Goal: Task Accomplishment & Management: Manage account settings

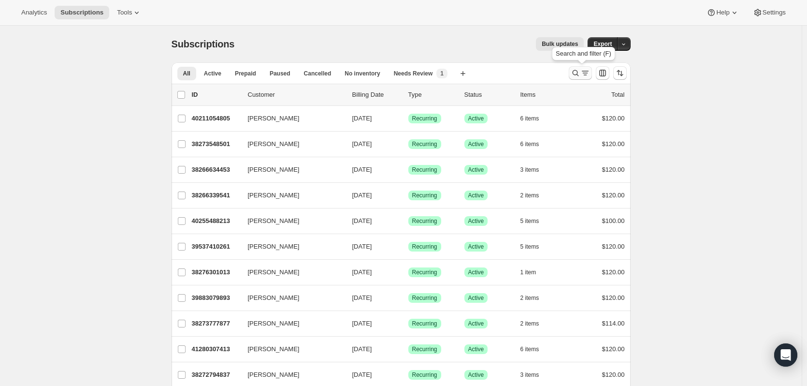
click at [579, 75] on icon "Search and filter results" at bounding box center [575, 73] width 6 height 6
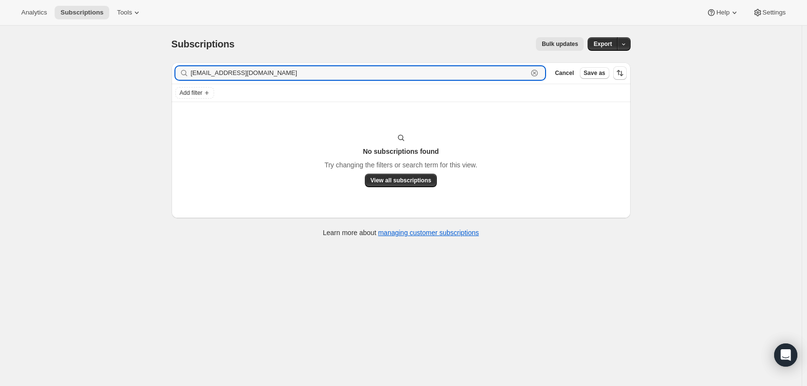
drag, startPoint x: 281, startPoint y: 75, endPoint x: 168, endPoint y: 96, distance: 115.6
click at [168, 96] on div "Filter subscribers [EMAIL_ADDRESS][DOMAIN_NAME] Clear Cancel Save as Add filter…" at bounding box center [397, 151] width 467 height 192
paste input "mailto:emilyvlogue"
drag, startPoint x: 213, startPoint y: 70, endPoint x: 170, endPoint y: 79, distance: 44.0
click at [174, 79] on div "Filter subscribers mailto:[EMAIL_ADDRESS][DOMAIN_NAME] Clear Cancel Save as" at bounding box center [401, 72] width 459 height 21
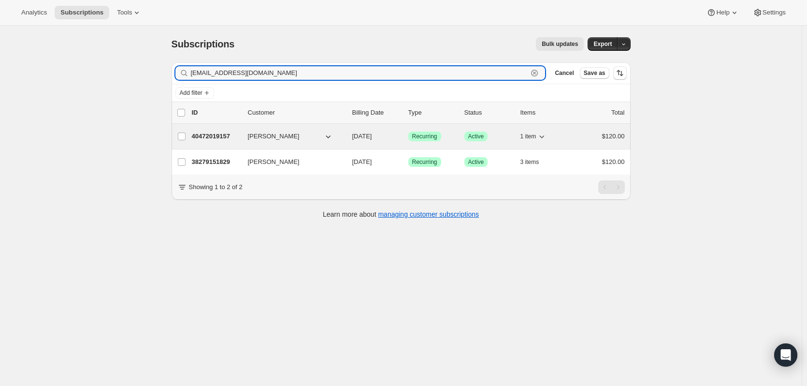
type input "[EMAIL_ADDRESS][DOMAIN_NAME]"
click at [206, 135] on p "40472019157" at bounding box center [216, 137] width 48 height 10
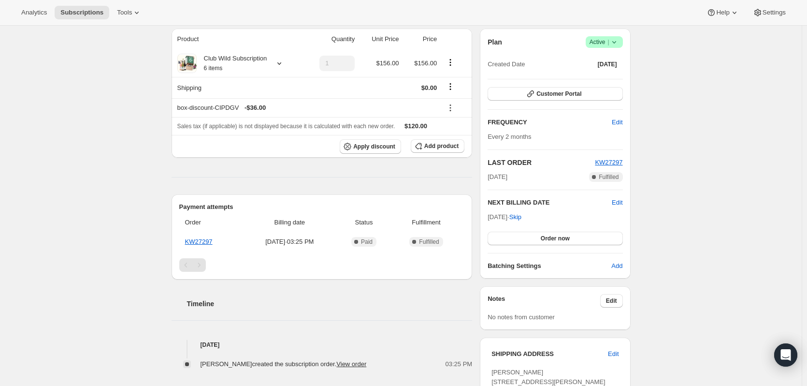
scroll to position [7, 0]
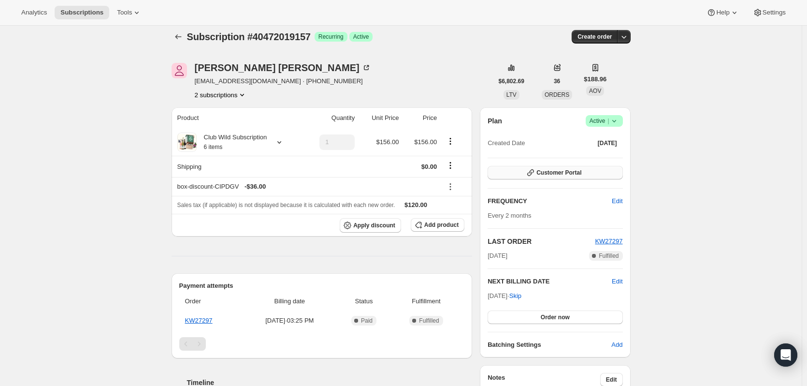
click at [522, 176] on button "Customer Portal" at bounding box center [555, 173] width 135 height 14
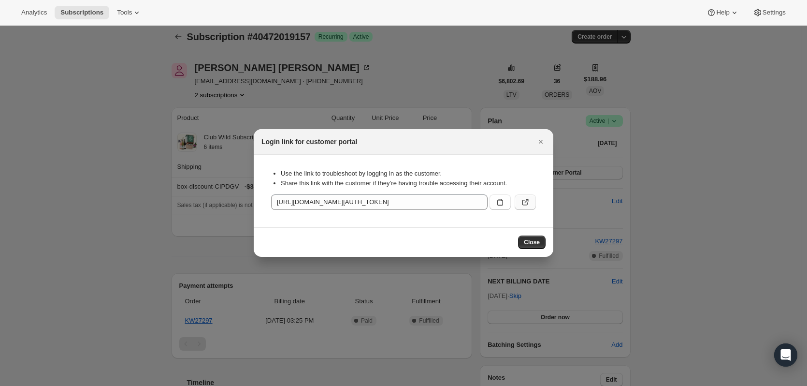
click at [521, 200] on icon ":rd0:" at bounding box center [526, 202] width 10 height 10
click at [529, 203] on icon ":rd0:" at bounding box center [526, 202] width 10 height 10
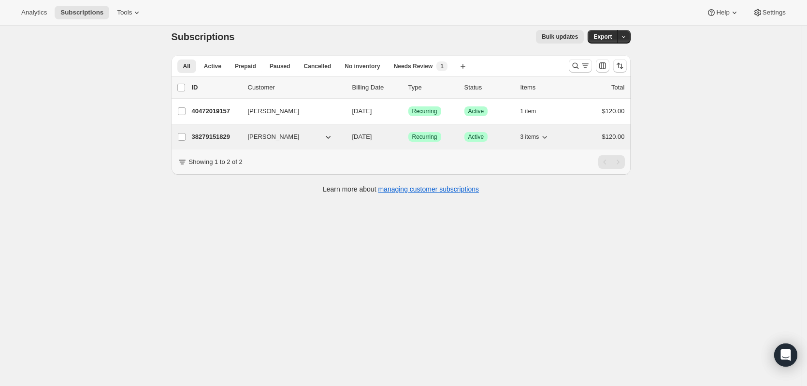
click at [216, 133] on p "38279151829" at bounding box center [216, 137] width 48 height 10
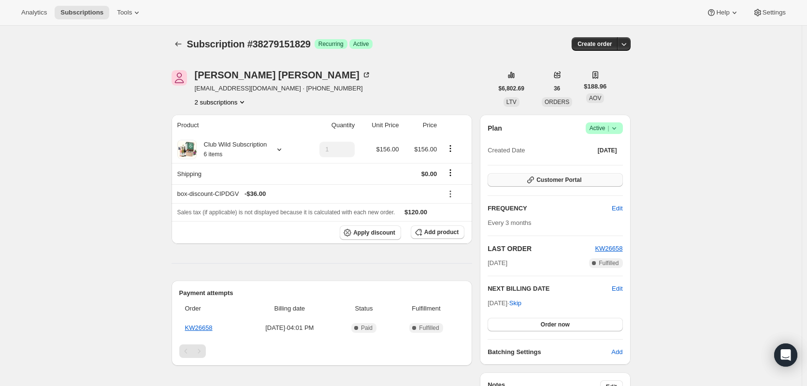
click at [575, 182] on span "Customer Portal" at bounding box center [559, 180] width 45 height 8
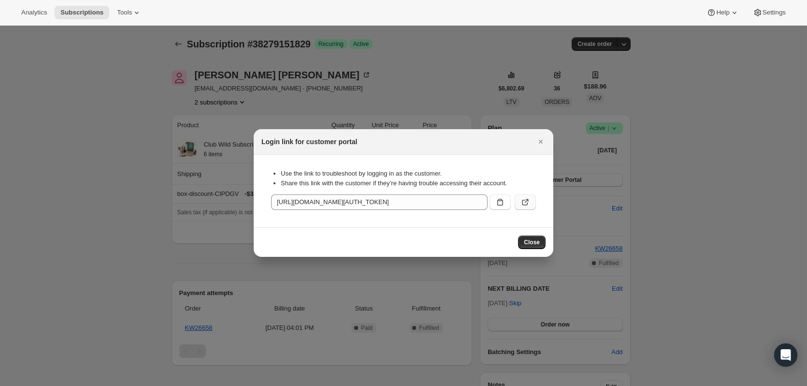
click at [524, 205] on icon ":rhl:" at bounding box center [526, 202] width 10 height 10
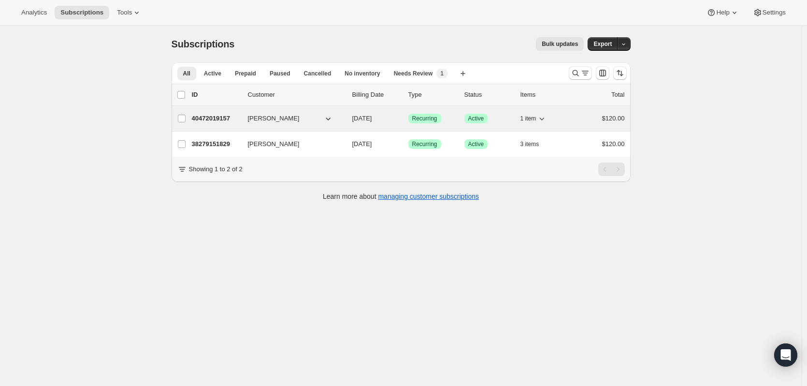
click at [219, 117] on p "40472019157" at bounding box center [216, 119] width 48 height 10
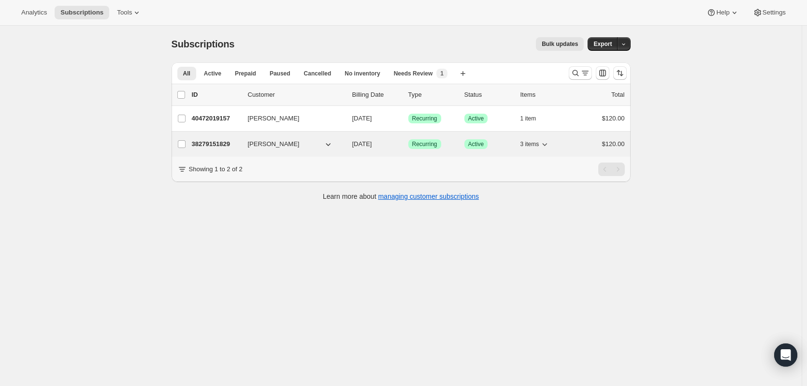
click at [201, 140] on p "38279151829" at bounding box center [216, 144] width 48 height 10
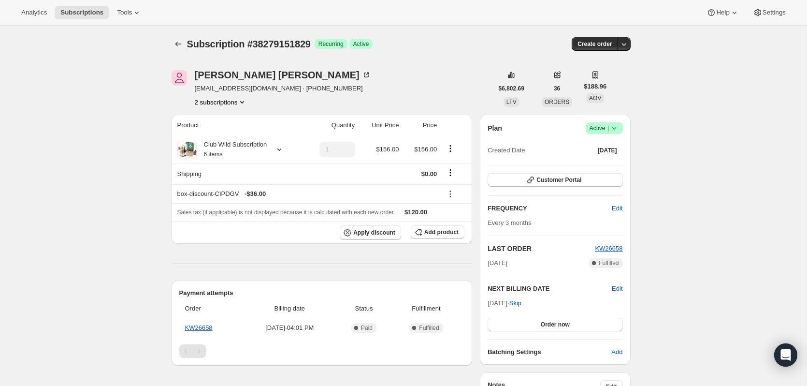
click at [212, 101] on button "2 subscriptions" at bounding box center [221, 102] width 53 height 10
click at [222, 138] on span "40472019157" at bounding box center [209, 136] width 39 height 7
click at [206, 329] on link "KW27297" at bounding box center [199, 327] width 28 height 7
click at [242, 104] on icon "Product actions" at bounding box center [242, 102] width 10 height 10
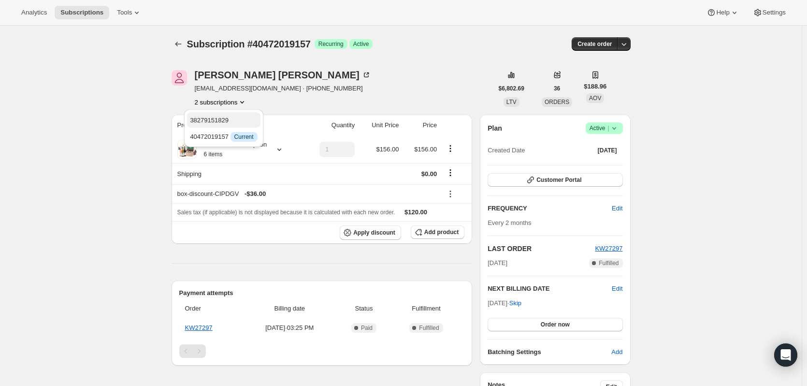
click at [241, 122] on span "38279151829" at bounding box center [223, 121] width 67 height 10
click at [207, 330] on link "KW26658" at bounding box center [199, 327] width 28 height 7
click at [536, 176] on icon "button" at bounding box center [531, 180] width 10 height 10
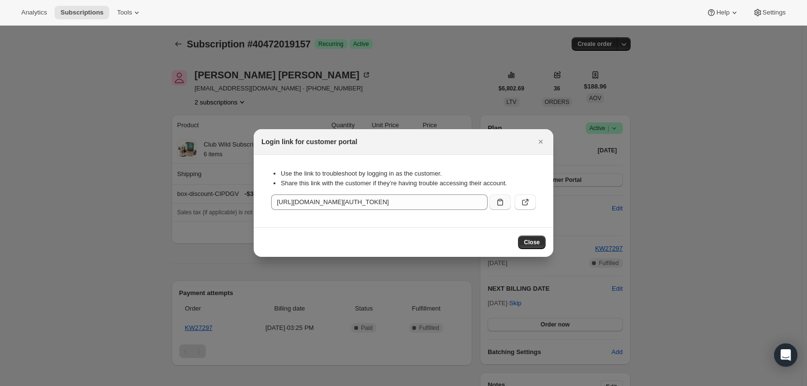
click at [506, 204] on button ":r133:" at bounding box center [500, 201] width 21 height 15
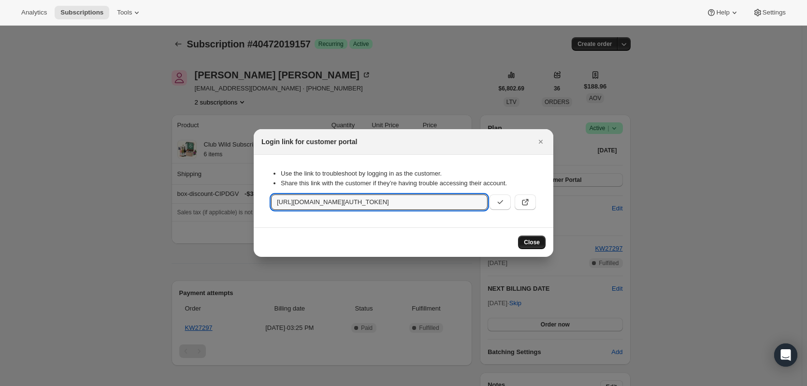
click at [528, 241] on span "Close" at bounding box center [532, 242] width 16 height 8
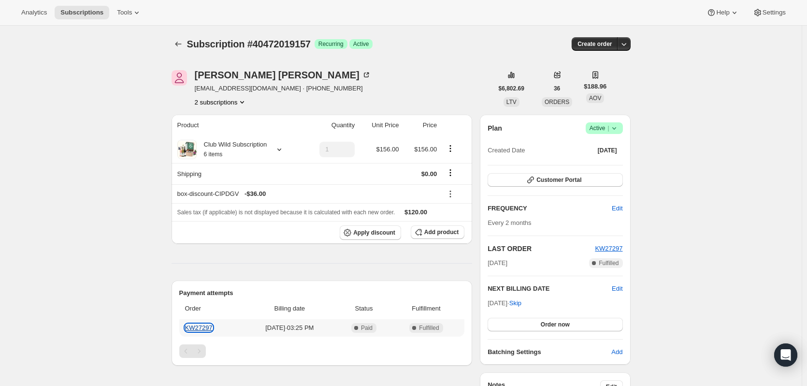
click at [199, 330] on link "KW27297" at bounding box center [199, 327] width 28 height 7
click at [243, 106] on icon "Product actions" at bounding box center [242, 102] width 10 height 10
click at [240, 124] on span "38279151829" at bounding box center [223, 121] width 67 height 10
click at [592, 180] on button "Customer Portal" at bounding box center [555, 180] width 135 height 14
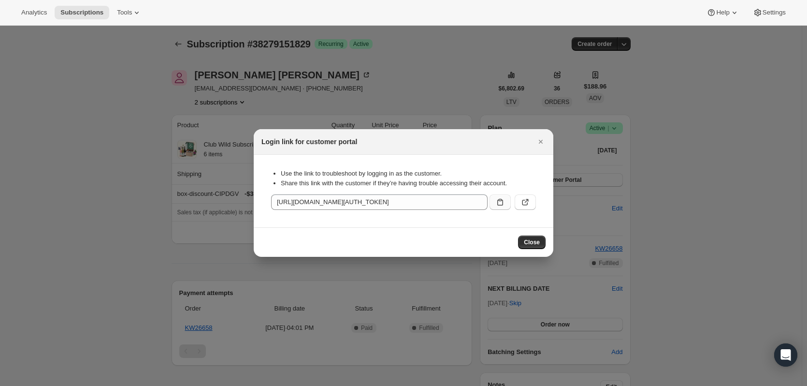
click at [503, 203] on icon ":r15g:" at bounding box center [500, 202] width 6 height 7
click at [528, 242] on span "Close" at bounding box center [532, 242] width 16 height 8
